Goal: Task Accomplishment & Management: Use online tool/utility

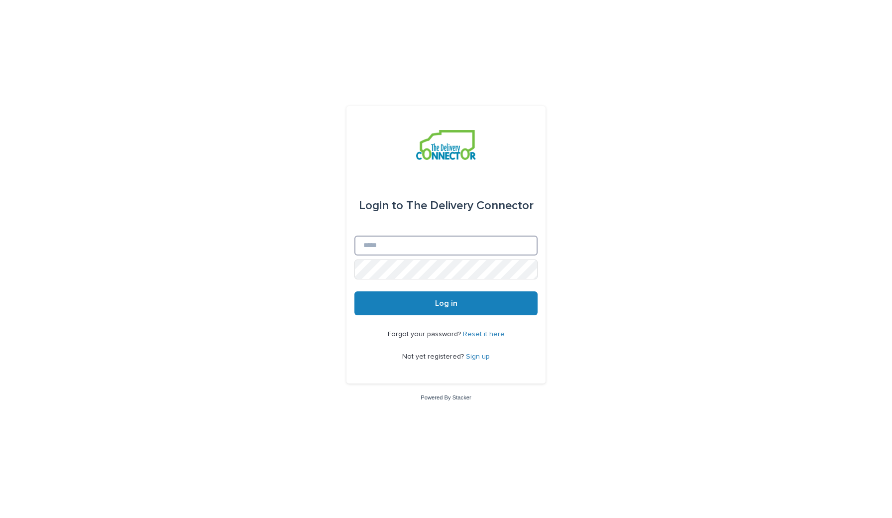
type input "**********"
click at [446, 304] on button "Log in" at bounding box center [446, 303] width 183 height 24
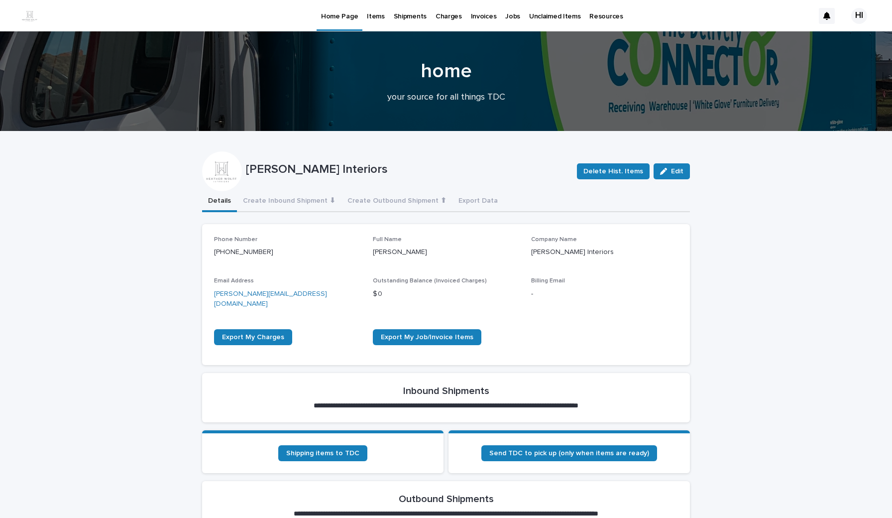
click at [505, 13] on p "Jobs" at bounding box center [512, 10] width 15 height 21
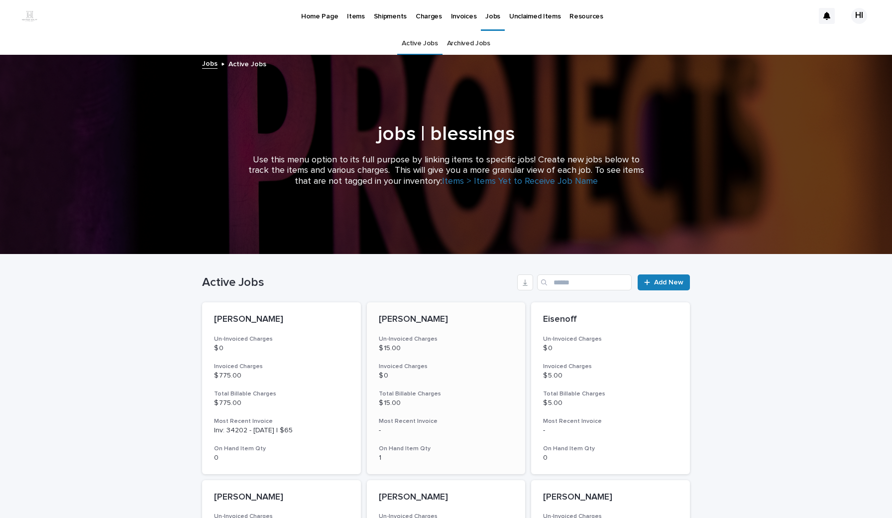
click at [394, 326] on div "[PERSON_NAME] Un-Invoiced Charges $ 15.00 Invoiced Charges $ 0 Total Billable C…" at bounding box center [446, 388] width 159 height 172
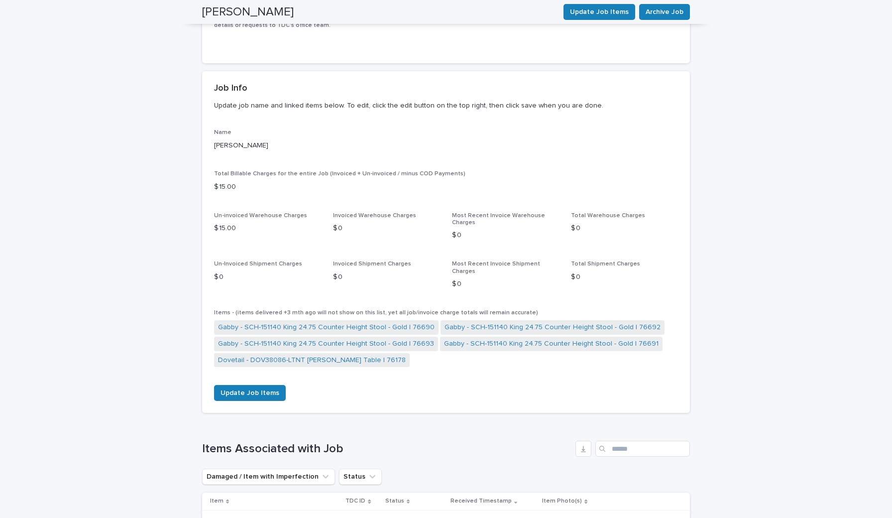
scroll to position [237, 0]
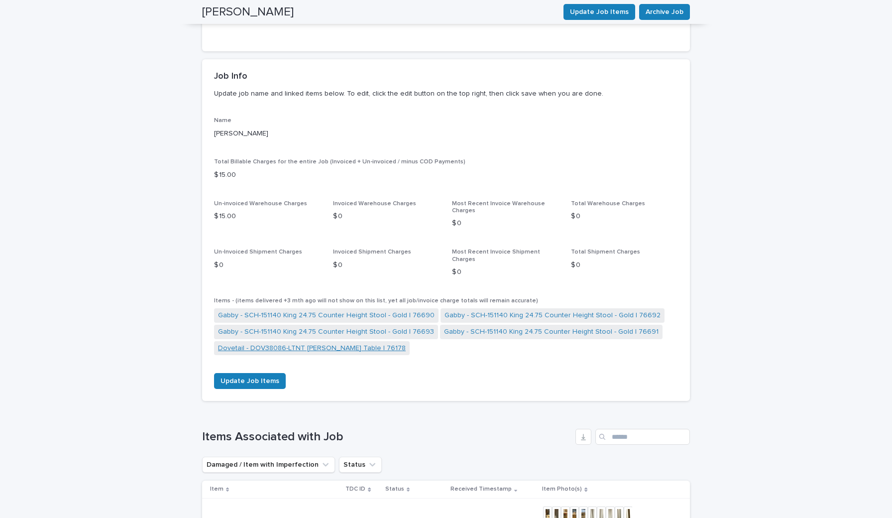
click at [358, 343] on link "Dovetail - DOV38086-LTNT [PERSON_NAME] Table | 76178" at bounding box center [312, 348] width 188 height 10
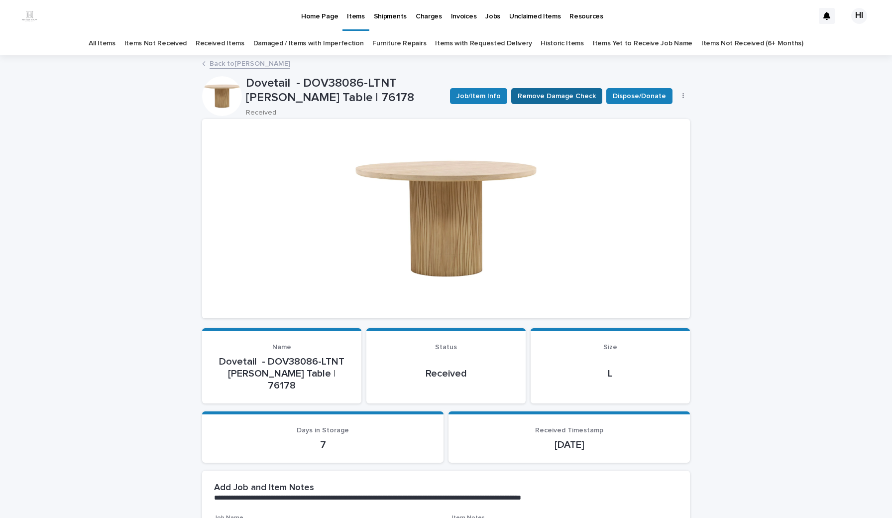
click at [584, 93] on span "Remove Damage Check" at bounding box center [557, 96] width 78 height 10
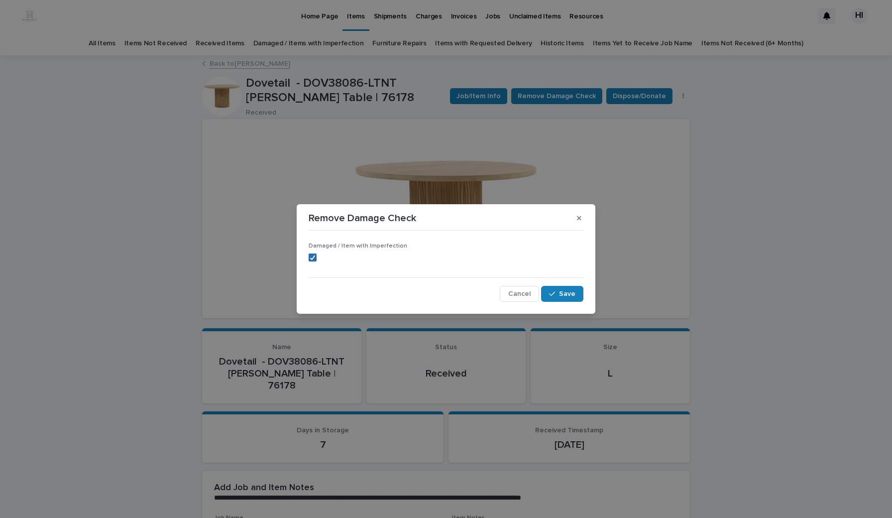
click at [313, 259] on icon at bounding box center [313, 257] width 6 height 5
click at [560, 294] on span "Save" at bounding box center [567, 293] width 16 height 7
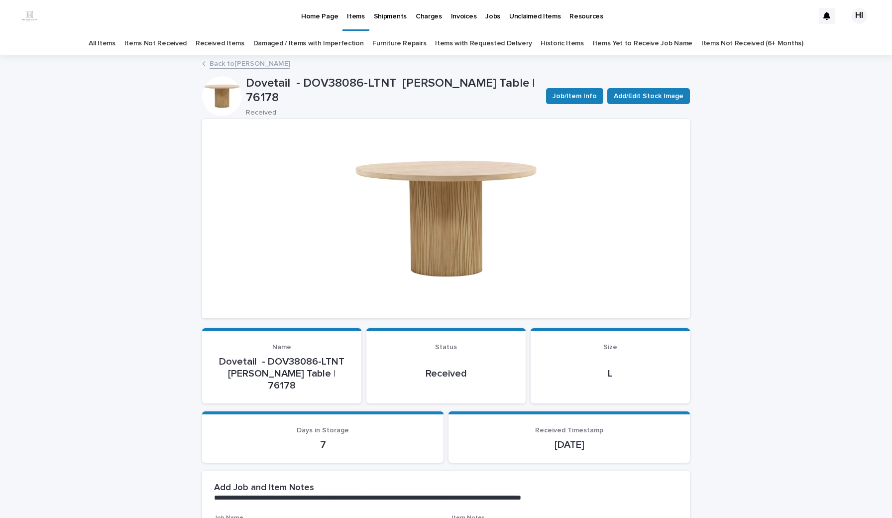
click at [499, 49] on link "Items with Requested Delivery" at bounding box center [483, 43] width 97 height 23
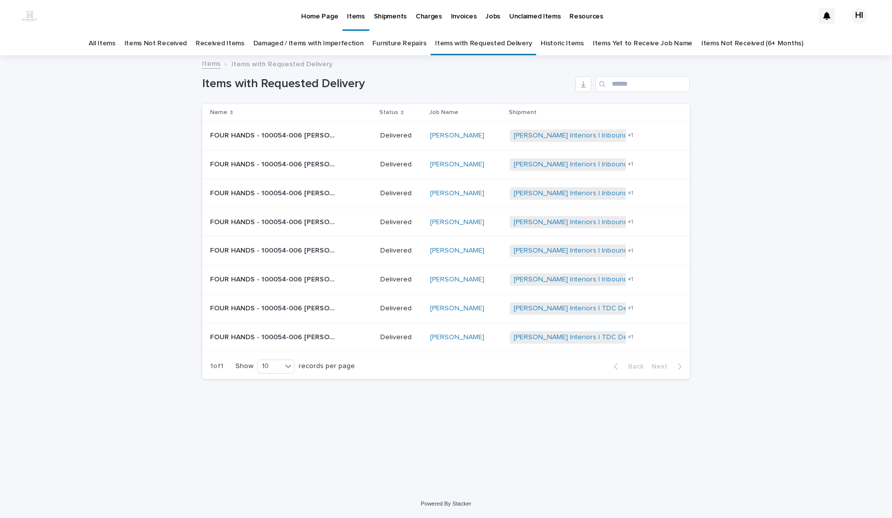
click at [249, 46] on div "Received Items" at bounding box center [220, 43] width 58 height 23
click at [244, 45] on link "Received Items" at bounding box center [220, 43] width 49 height 23
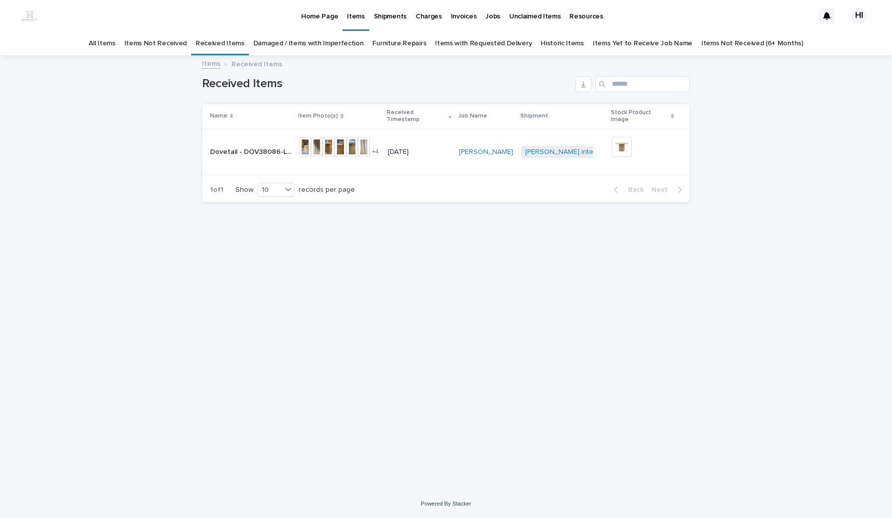
click at [385, 22] on link "Shipments" at bounding box center [390, 15] width 42 height 31
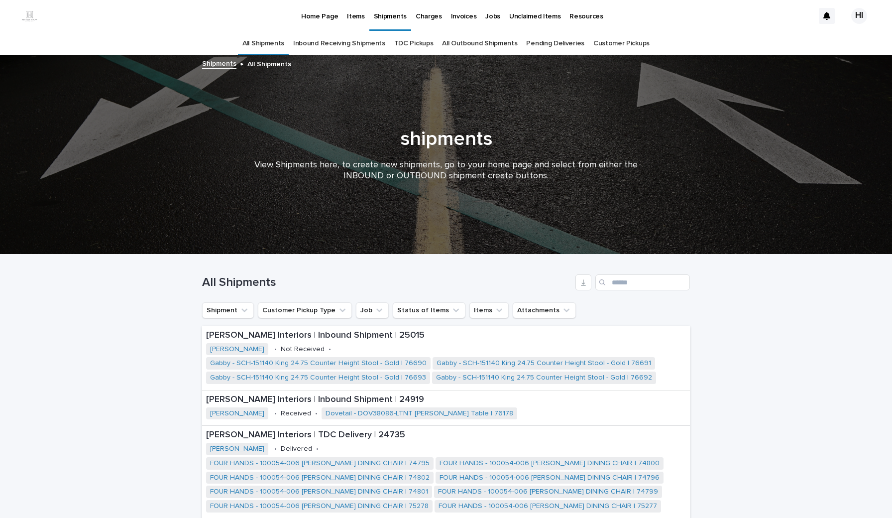
click at [467, 43] on link "All Outbound Shipments" at bounding box center [479, 43] width 75 height 23
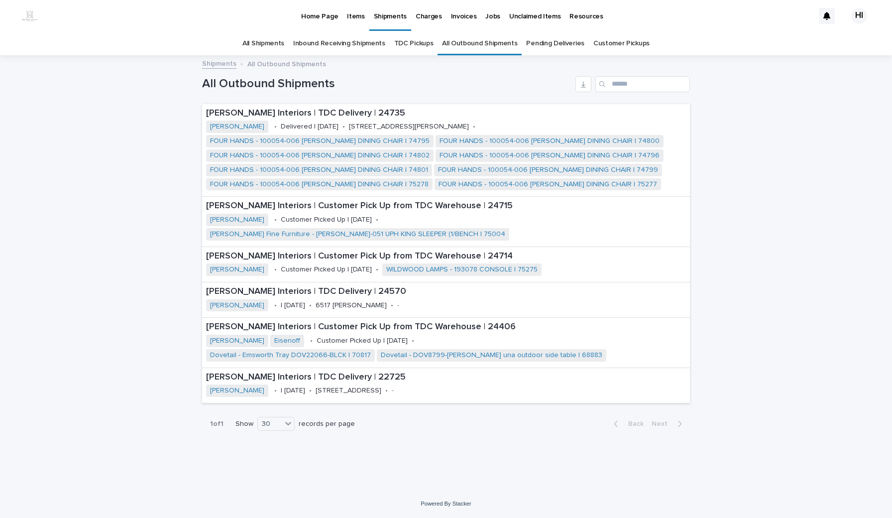
click at [369, 42] on link "Inbound Receiving Shipments" at bounding box center [339, 43] width 92 height 23
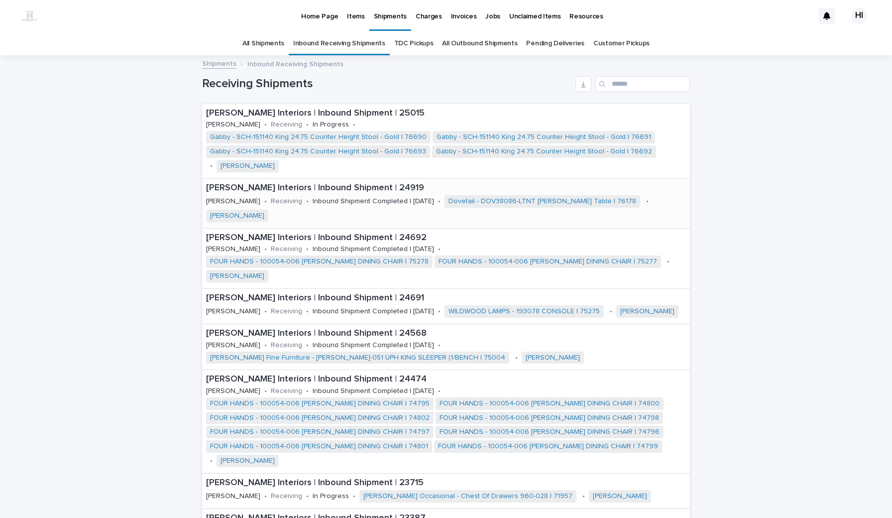
click at [358, 186] on p "[PERSON_NAME] Interiors | Inbound Shipment | 24919" at bounding box center [446, 188] width 480 height 11
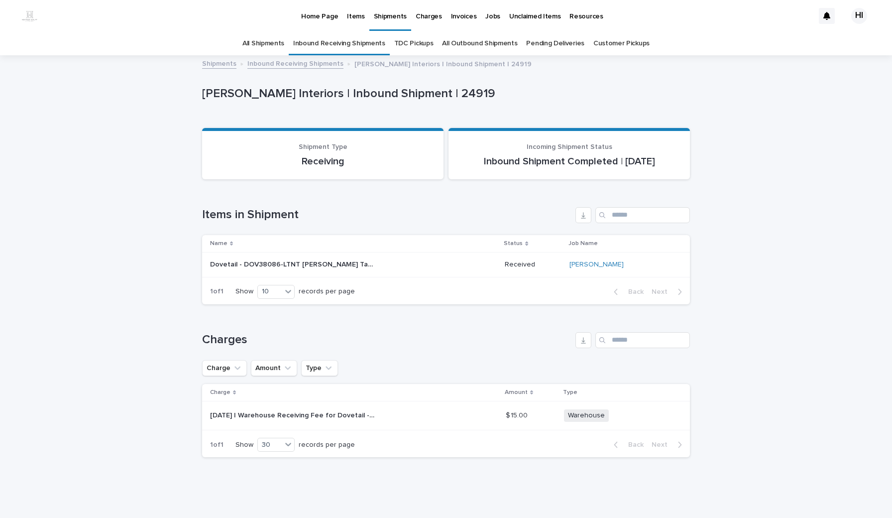
click at [308, 18] on p "Home Page" at bounding box center [319, 10] width 37 height 21
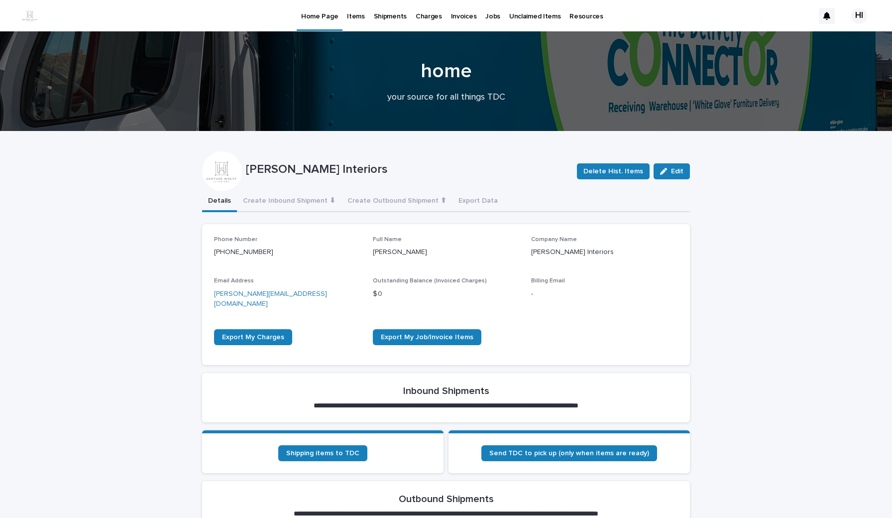
scroll to position [30, 0]
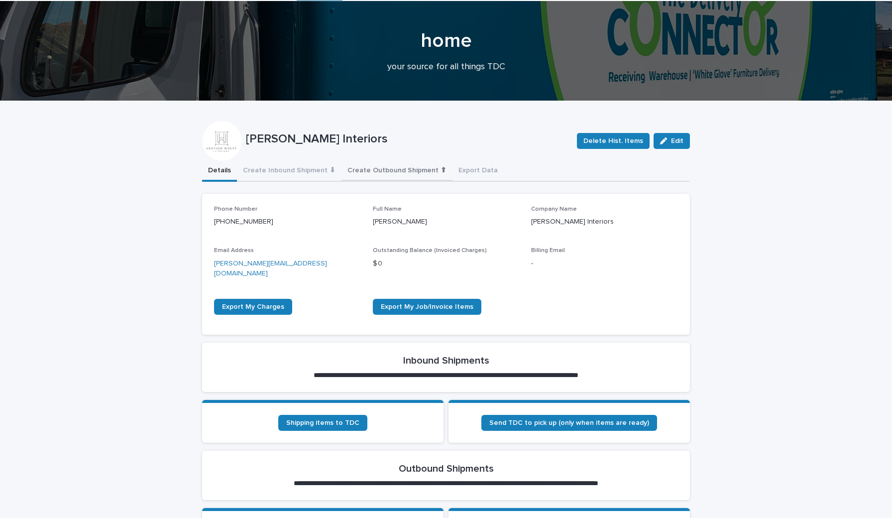
click at [406, 170] on button "Create Outbound Shipment ⬆" at bounding box center [397, 171] width 111 height 21
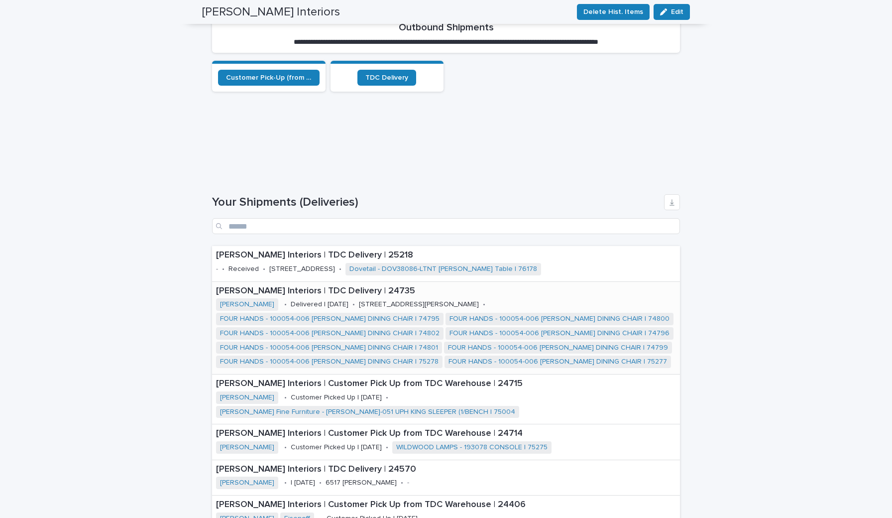
scroll to position [19, 0]
